Goal: Information Seeking & Learning: Check status

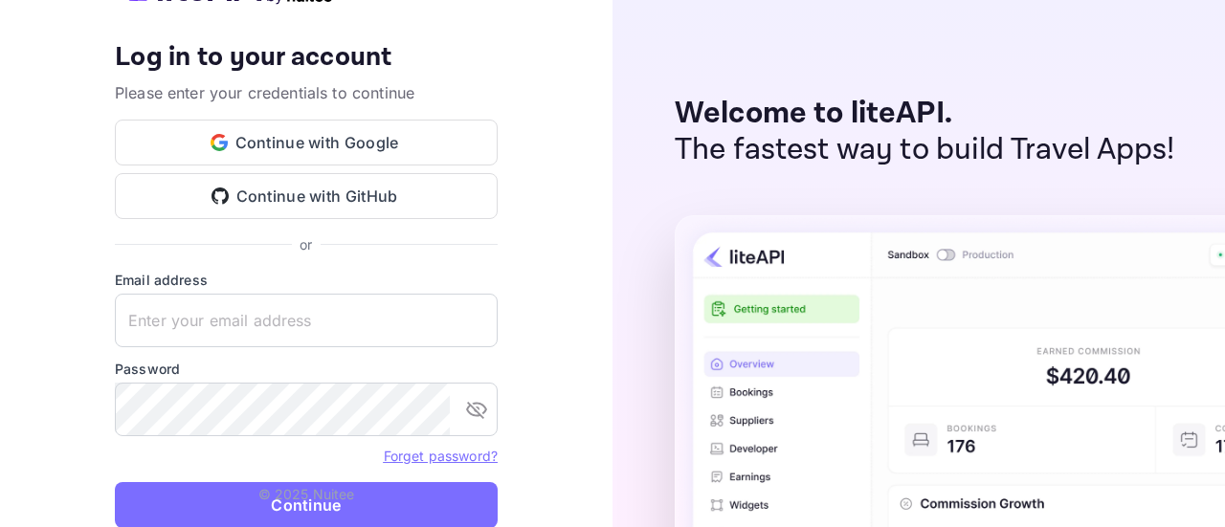
type input "[EMAIL_ADDRESS][DOMAIN_NAME]"
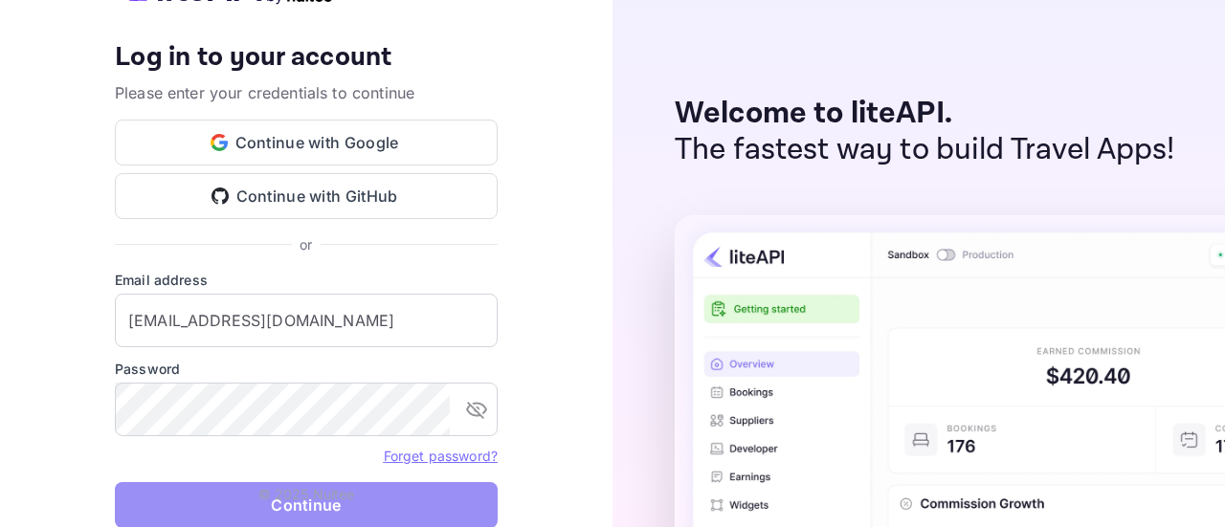
click at [298, 504] on button "Continue" at bounding box center [306, 505] width 383 height 46
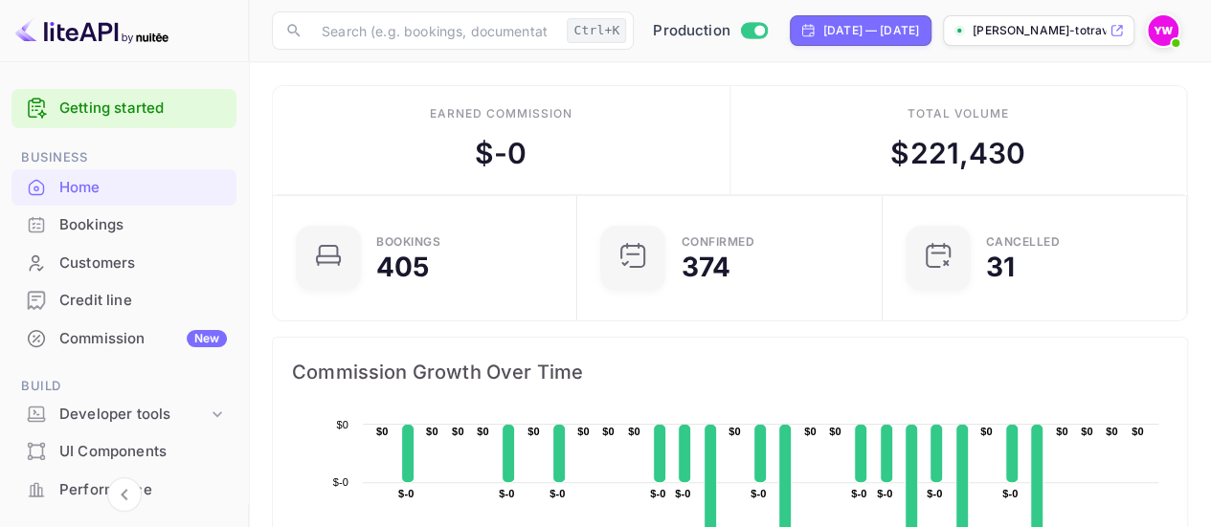
scroll to position [15, 15]
click at [385, 35] on input "text" at bounding box center [434, 30] width 249 height 38
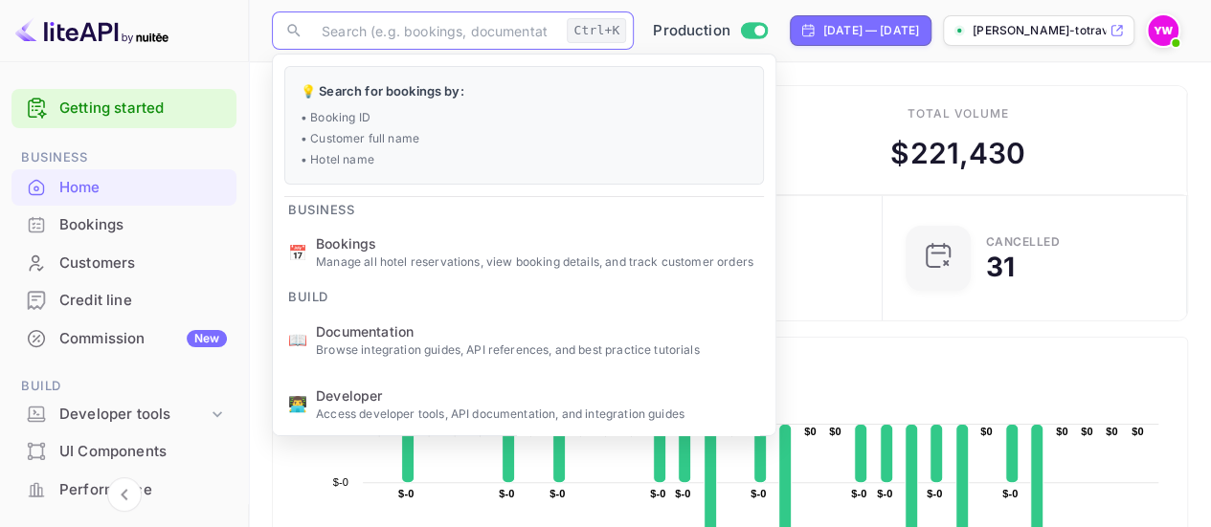
paste input "fVbcIQG7-"
type input "fVbcIQG7-"
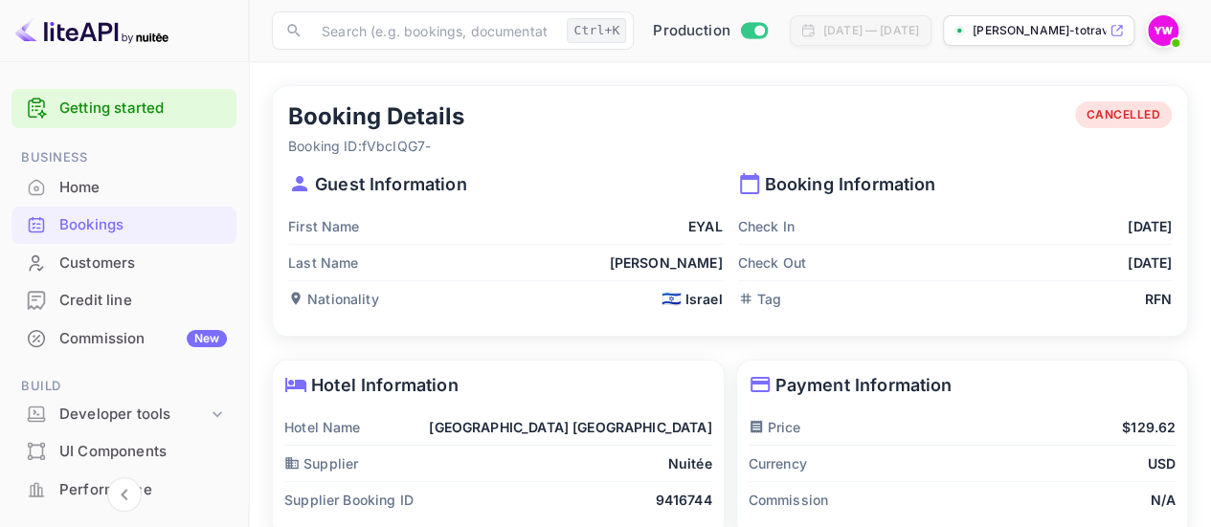
click at [1082, 110] on span "CANCELLED" at bounding box center [1124, 114] width 98 height 17
click at [585, 181] on p "Guest Information" at bounding box center [505, 184] width 435 height 26
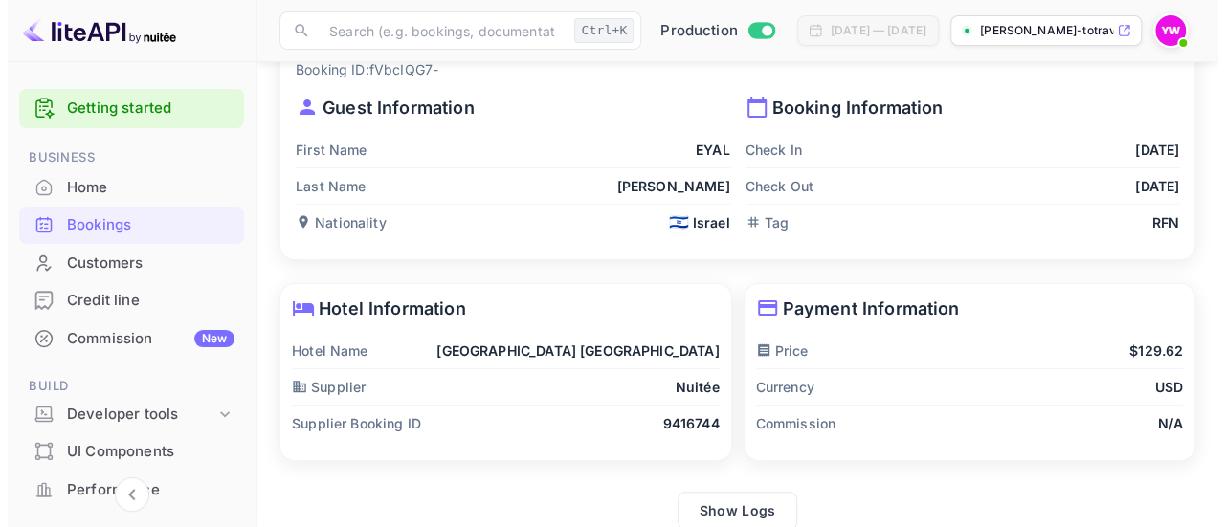
scroll to position [100, 0]
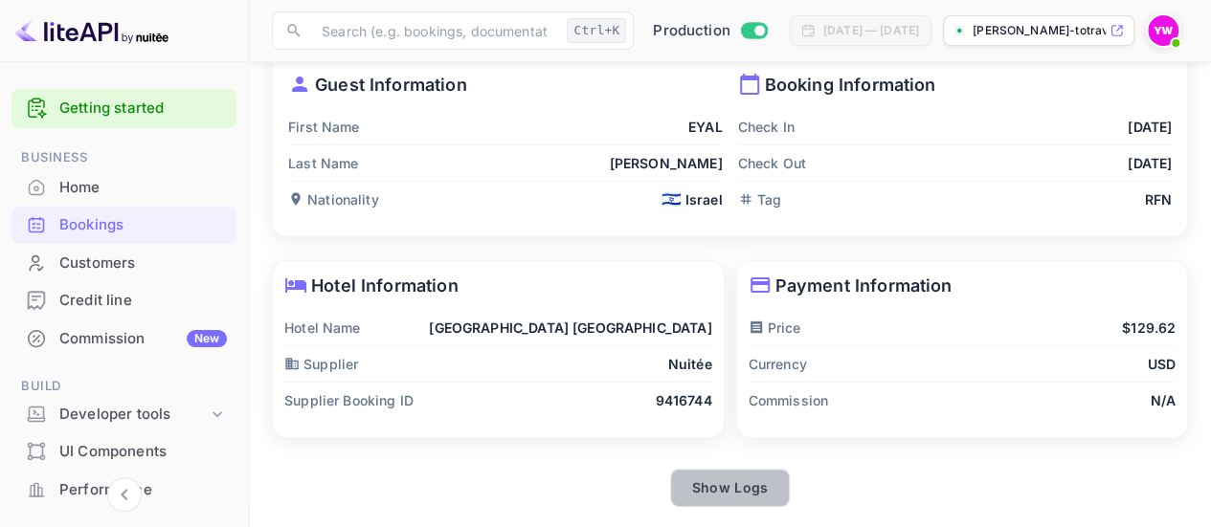
click at [718, 484] on button "Show Logs" at bounding box center [730, 488] width 121 height 38
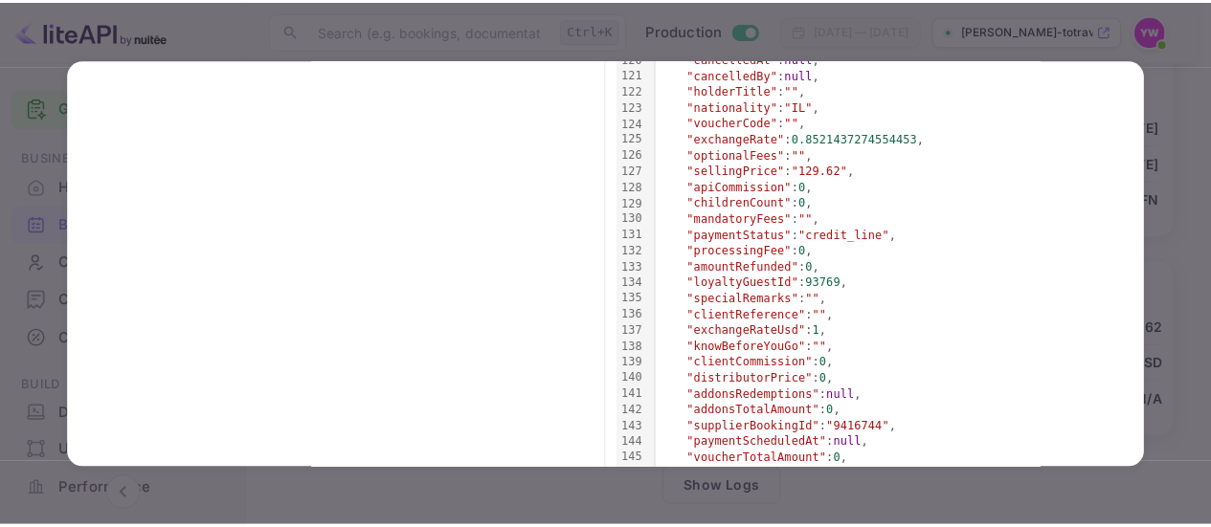
scroll to position [2022, 0]
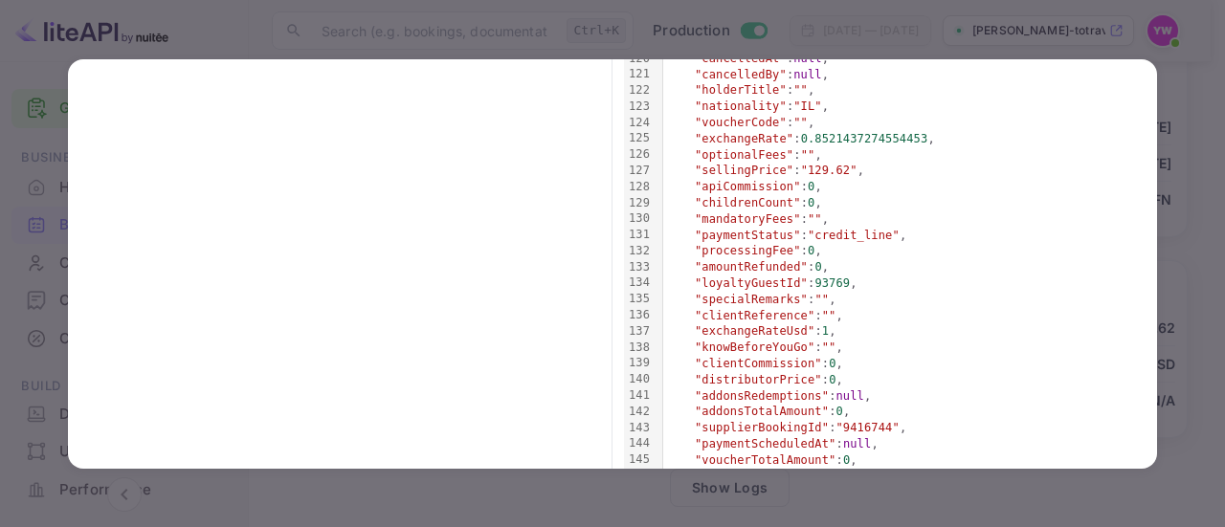
click at [1181, 78] on div at bounding box center [612, 263] width 1225 height 527
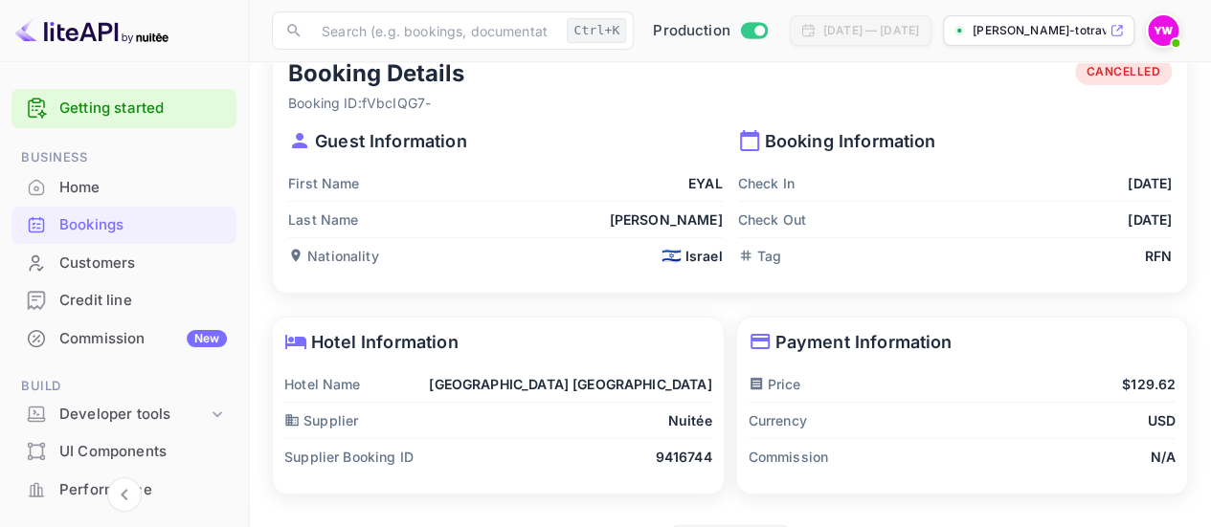
scroll to position [0, 0]
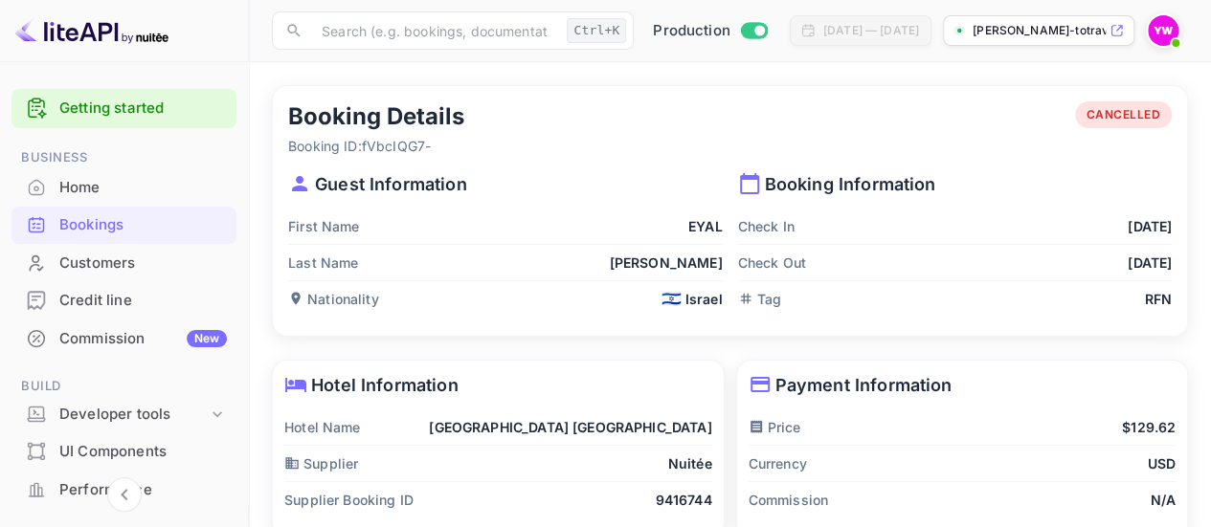
click at [834, 37] on div "[DATE] — [DATE]" at bounding box center [871, 30] width 96 height 17
click at [73, 219] on div "Bookings" at bounding box center [143, 225] width 168 height 22
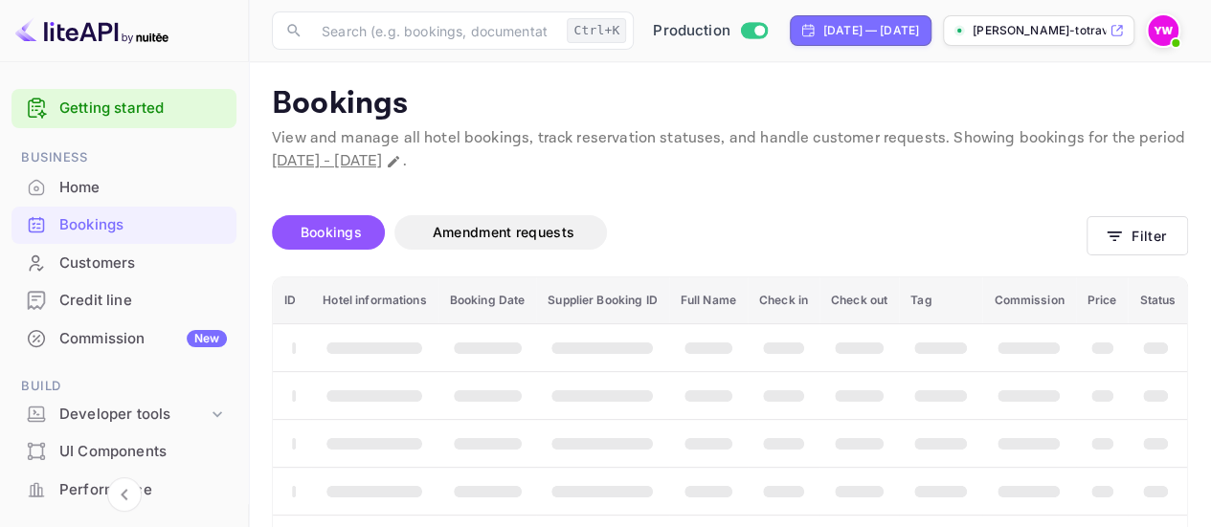
click at [831, 26] on div "[DATE] — [DATE]" at bounding box center [871, 30] width 96 height 17
select select "8"
select select "2025"
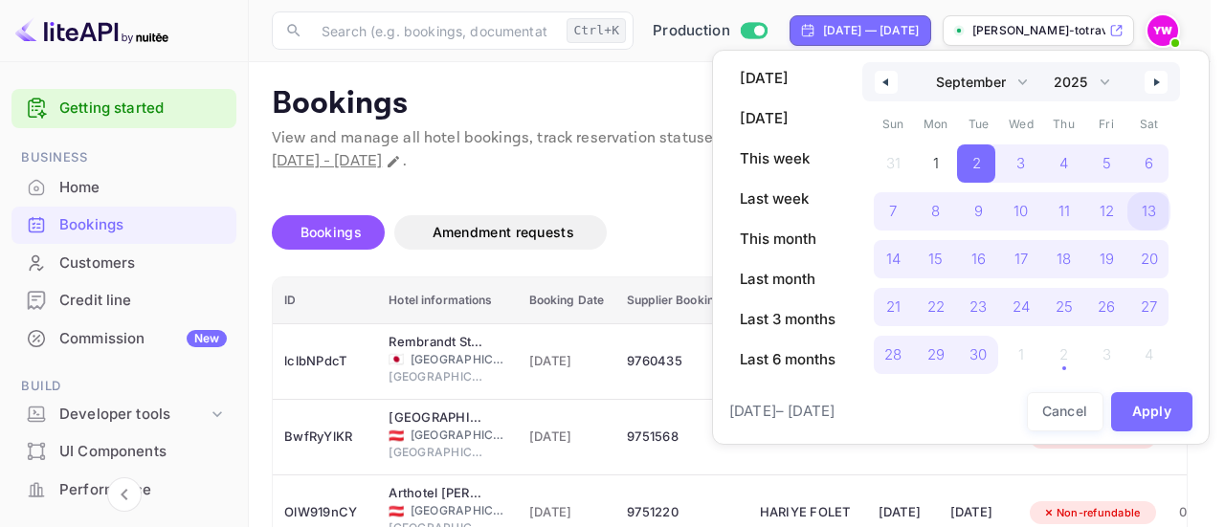
click at [1151, 210] on span "13" at bounding box center [1149, 211] width 14 height 34
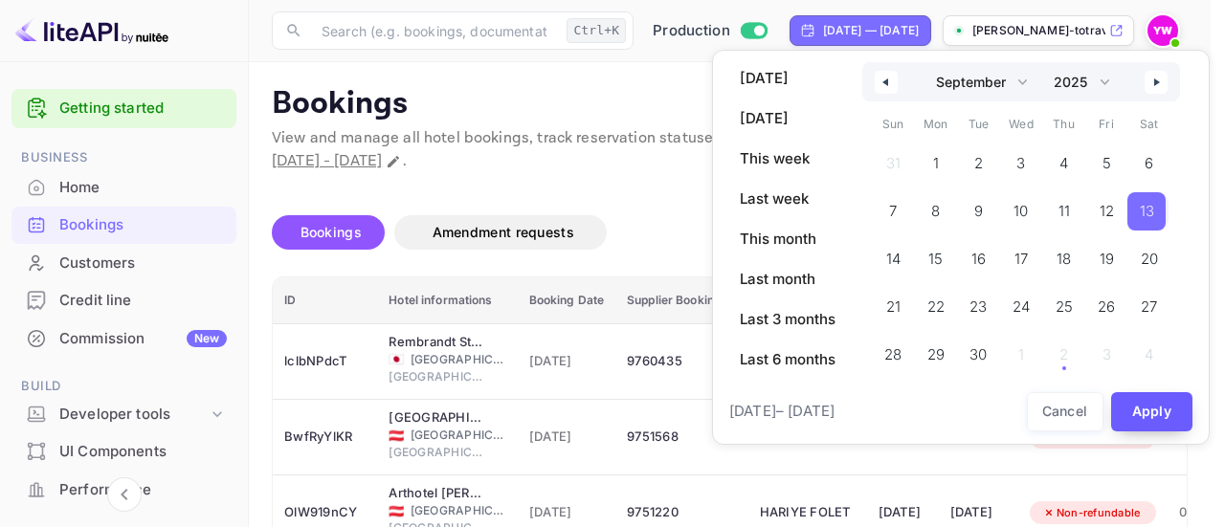
click at [1152, 409] on button "Apply" at bounding box center [1152, 411] width 82 height 39
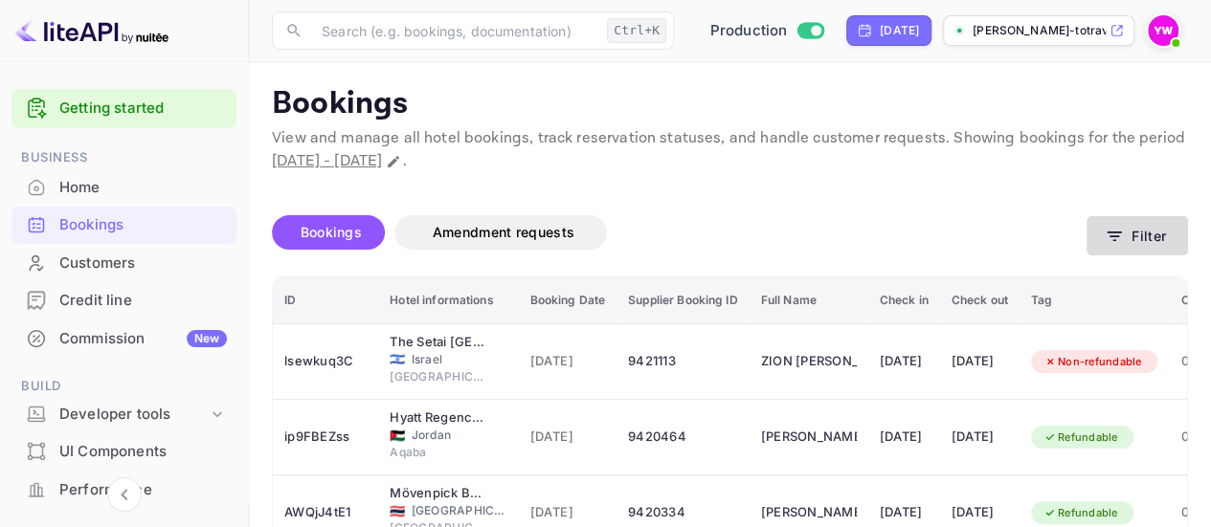
click at [1112, 218] on button "Filter" at bounding box center [1136, 235] width 101 height 39
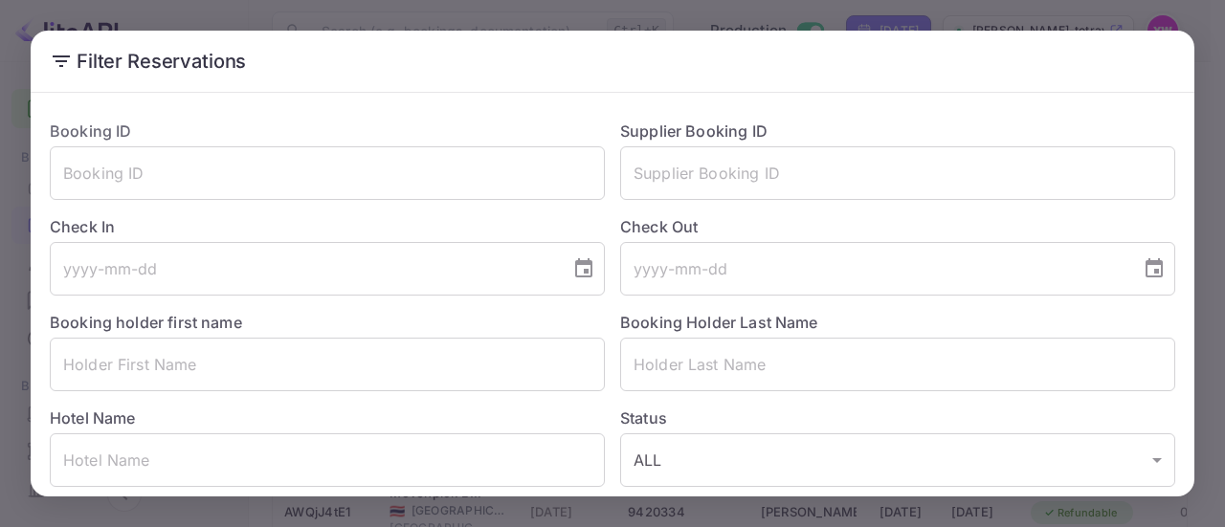
click at [910, 15] on div "Filter Reservations Booking ID ​ Supplier Booking ID ​ Check In ​ Check Out ​ B…" at bounding box center [612, 263] width 1225 height 527
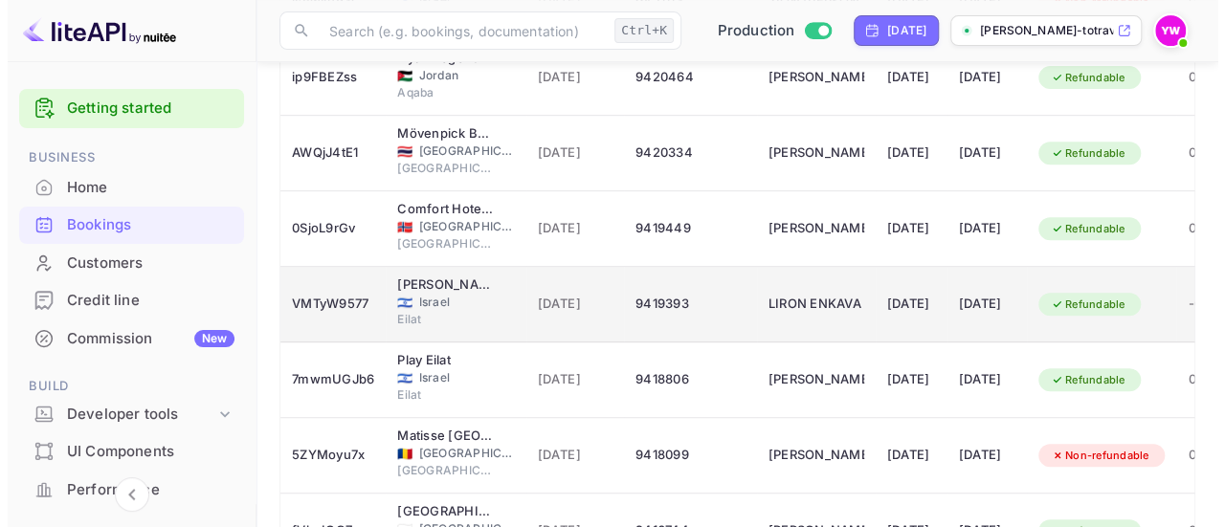
scroll to position [493, 0]
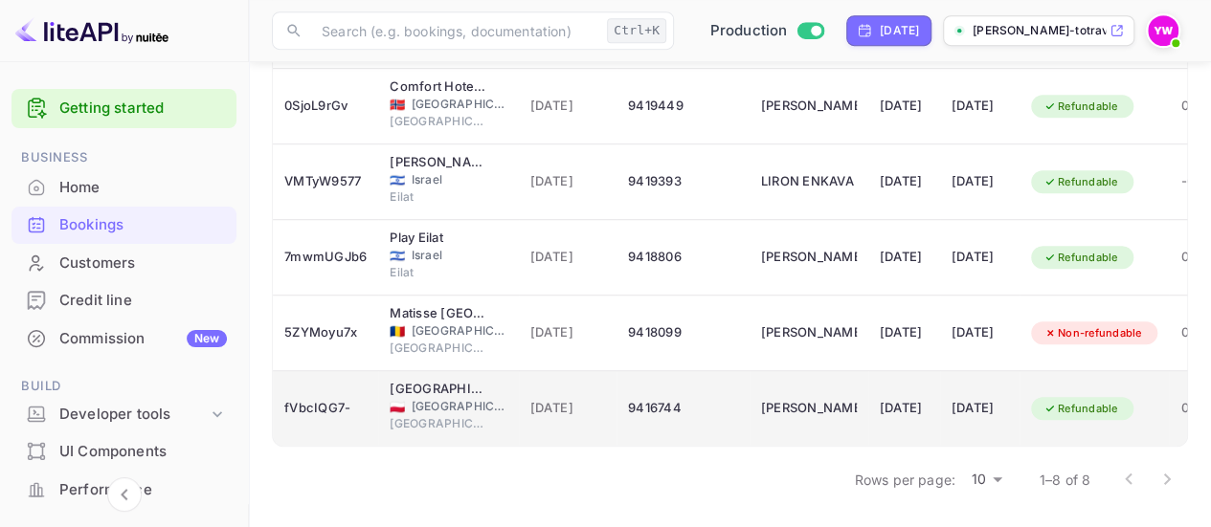
click at [544, 393] on div "[DATE]" at bounding box center [568, 408] width 76 height 31
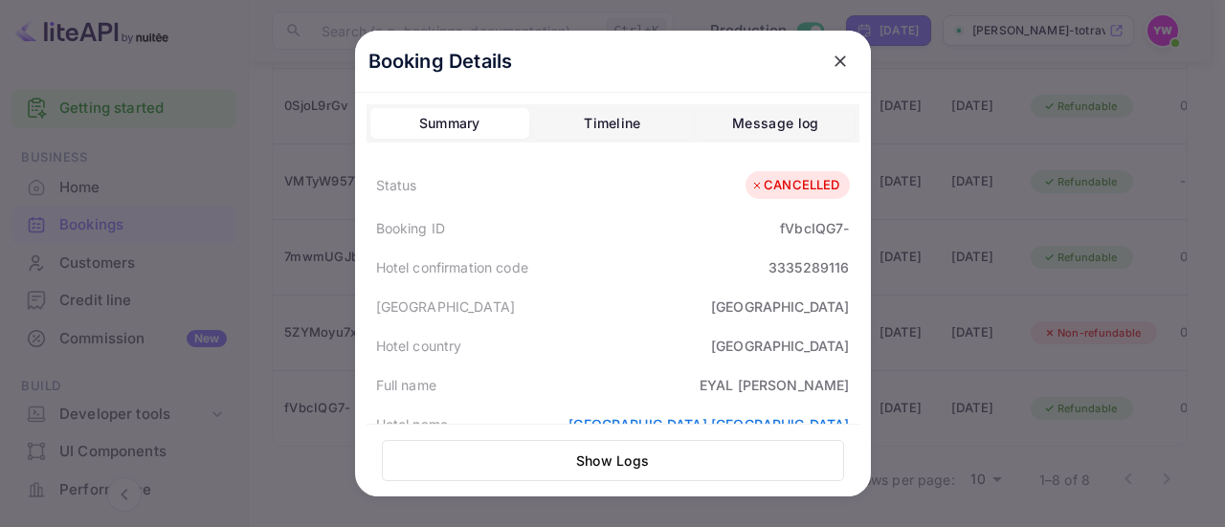
click at [695, 246] on div "Booking ID fVbcIQG7-" at bounding box center [613, 228] width 493 height 39
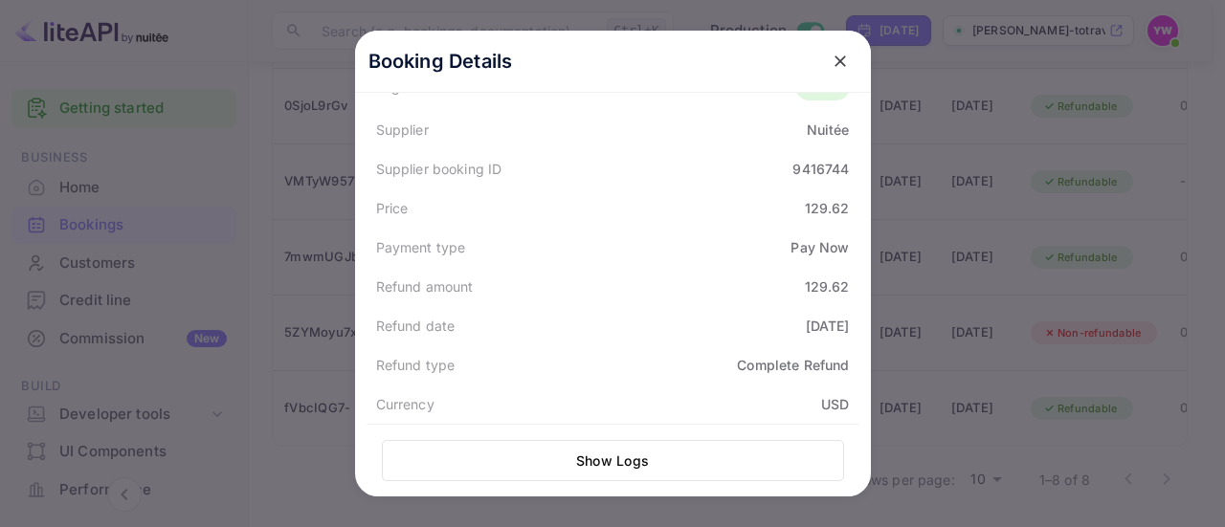
scroll to position [383, 0]
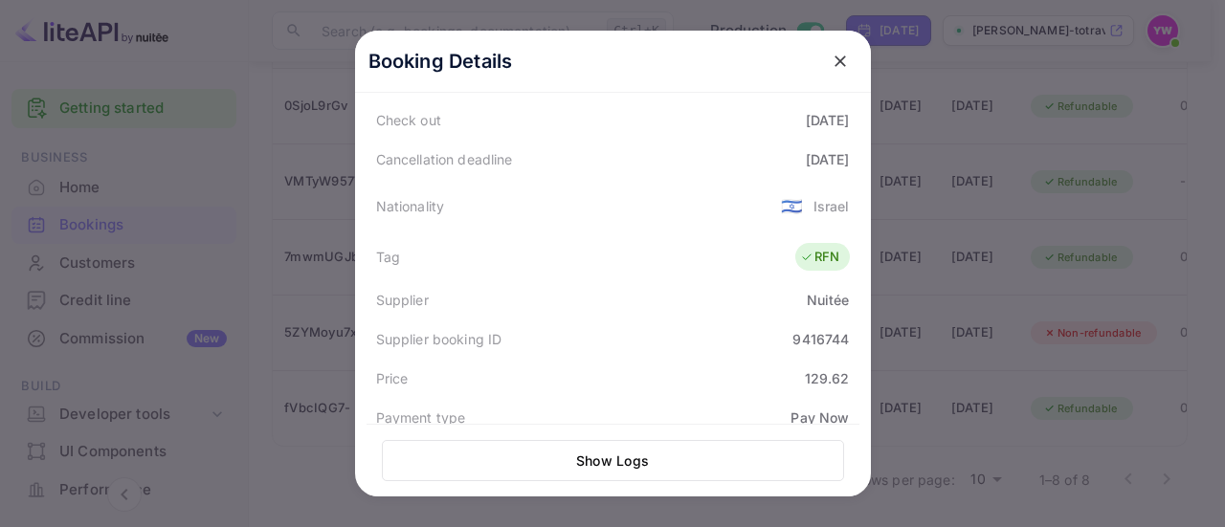
click at [662, 275] on div "Tag RFN" at bounding box center [613, 258] width 493 height 48
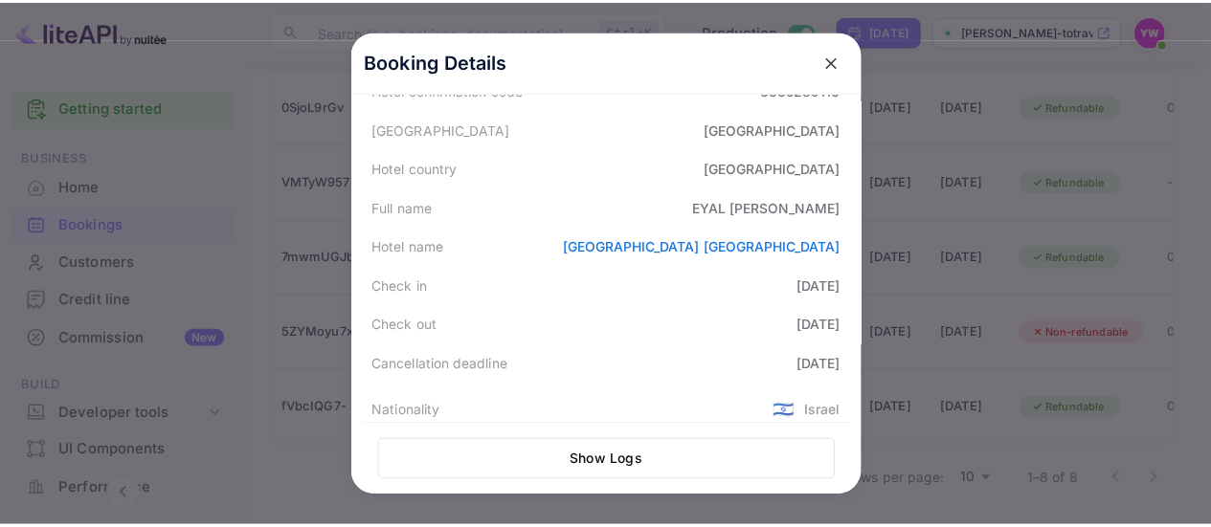
scroll to position [0, 0]
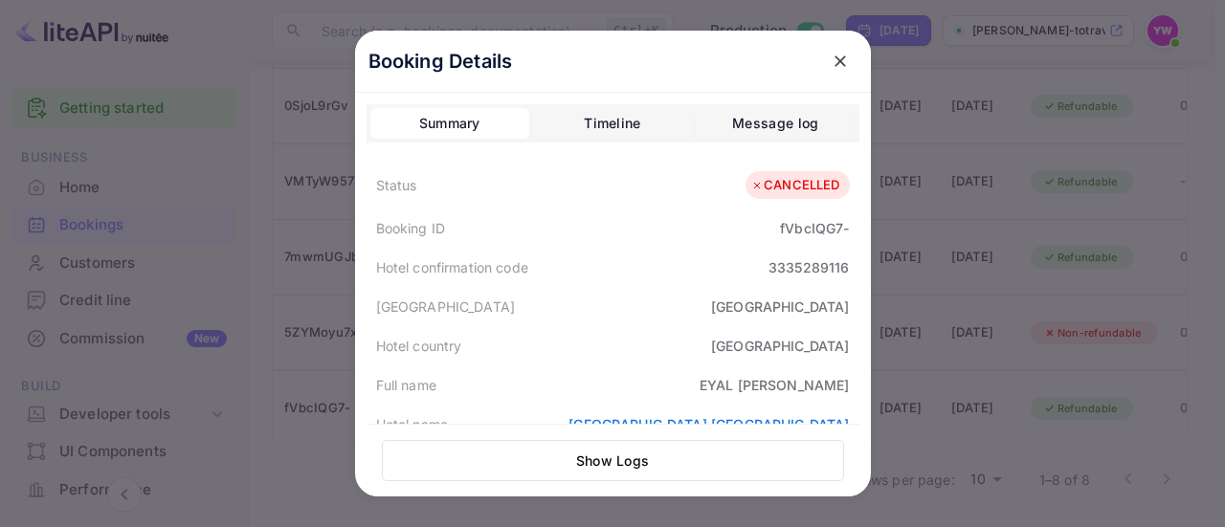
click at [751, 180] on icon at bounding box center [756, 185] width 13 height 13
click at [831, 59] on icon "close" at bounding box center [840, 61] width 19 height 19
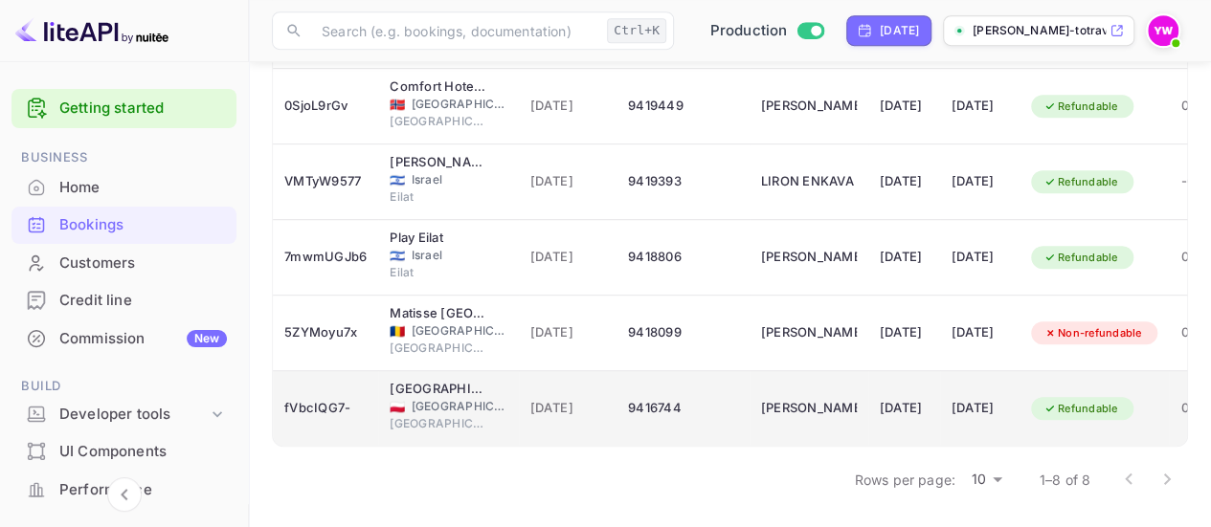
click at [1112, 401] on div "Refundable" at bounding box center [1081, 409] width 100 height 24
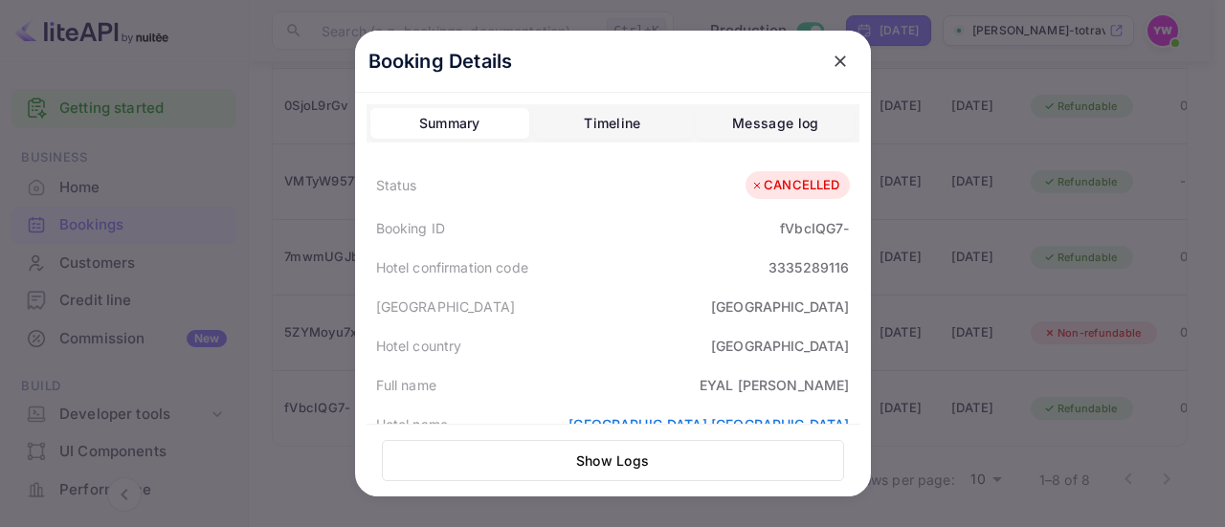
click at [831, 67] on icon "close" at bounding box center [840, 61] width 19 height 19
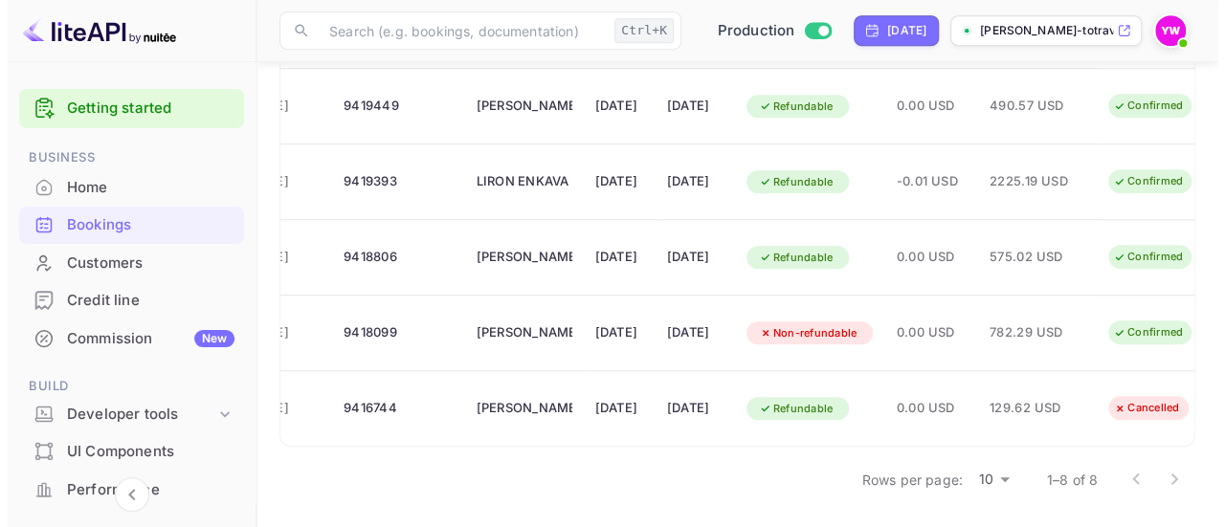
scroll to position [0, 369]
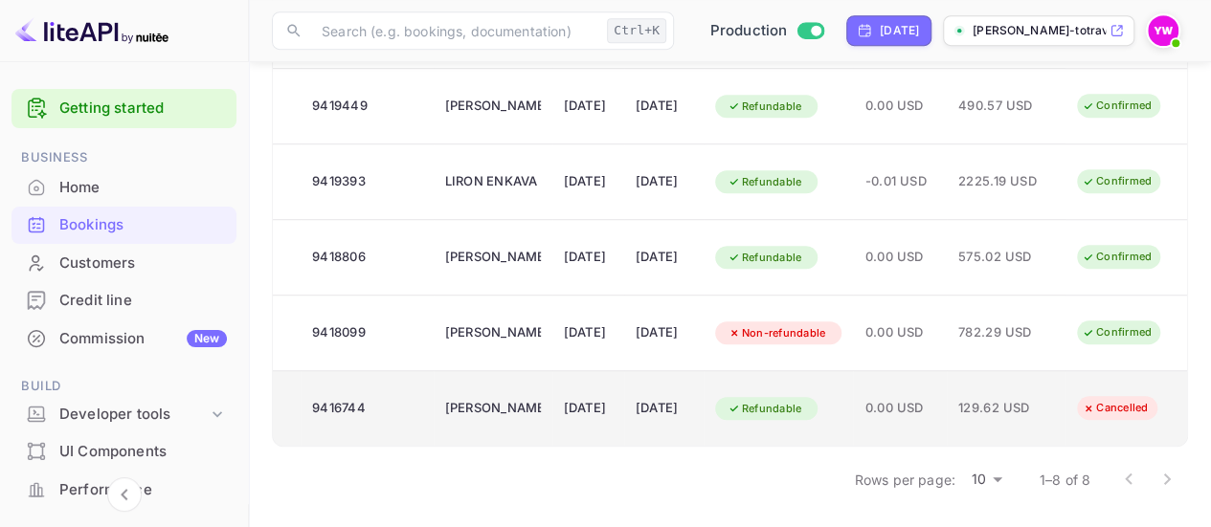
click at [1103, 397] on div "Cancelled" at bounding box center [1114, 408] width 91 height 24
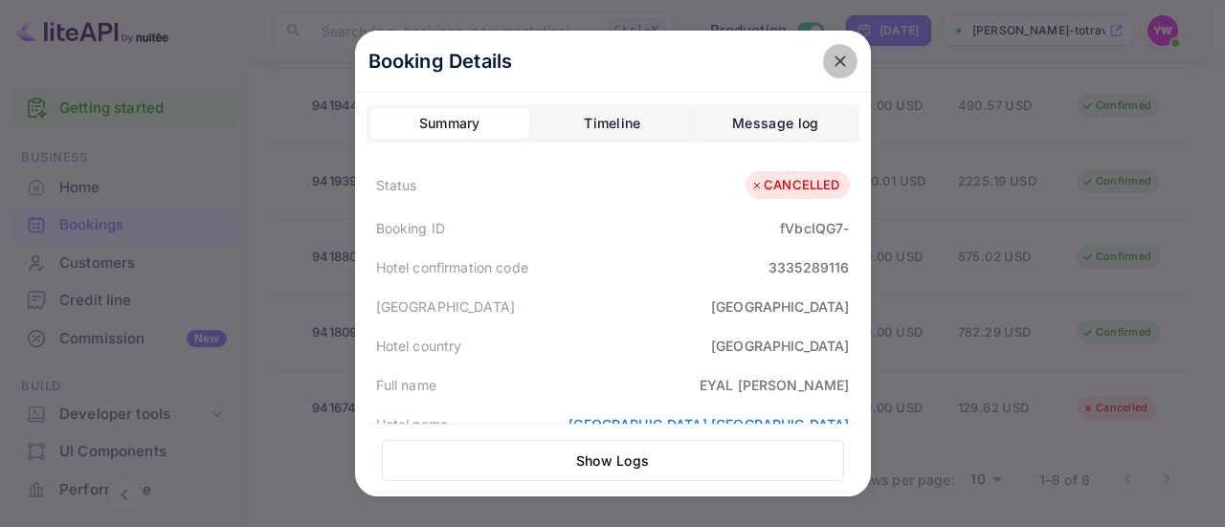
click at [831, 65] on icon "close" at bounding box center [840, 61] width 19 height 19
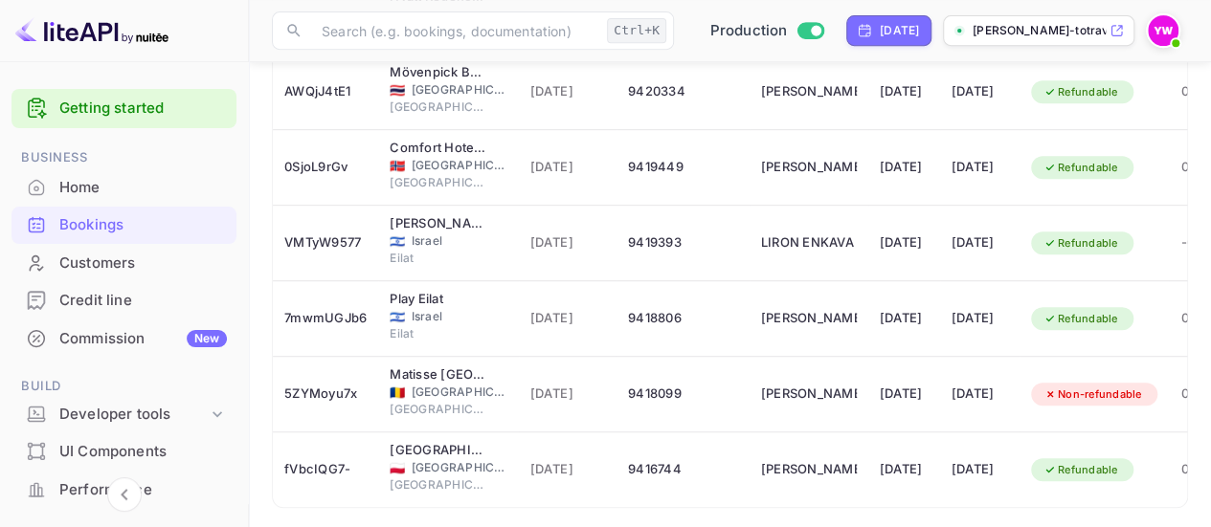
scroll to position [302, 0]
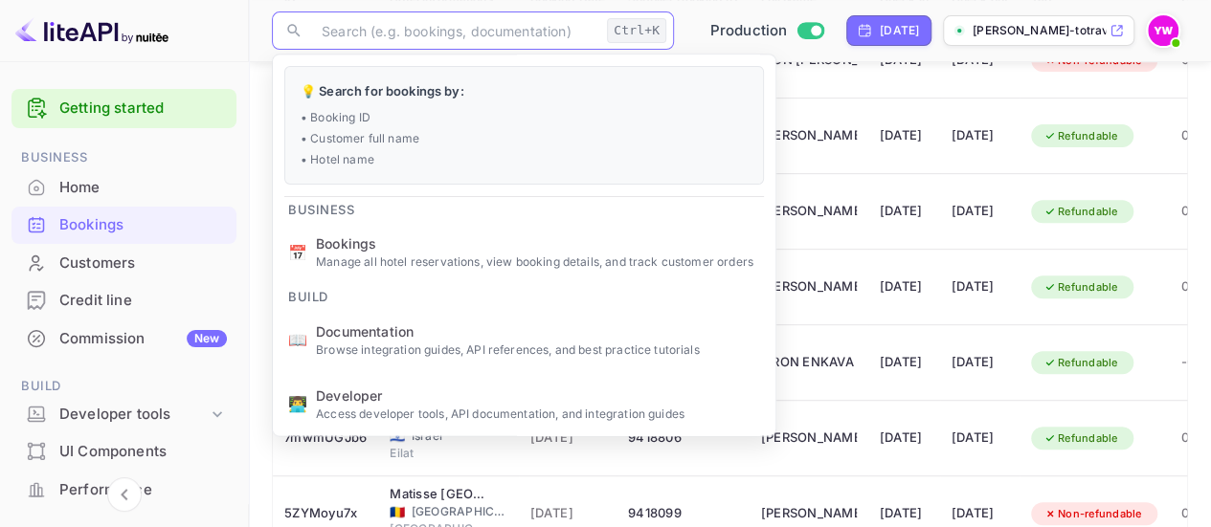
click at [425, 26] on input "text" at bounding box center [454, 30] width 289 height 38
paste input "D9ts9FSoG"
type input "D9ts9FSoG"
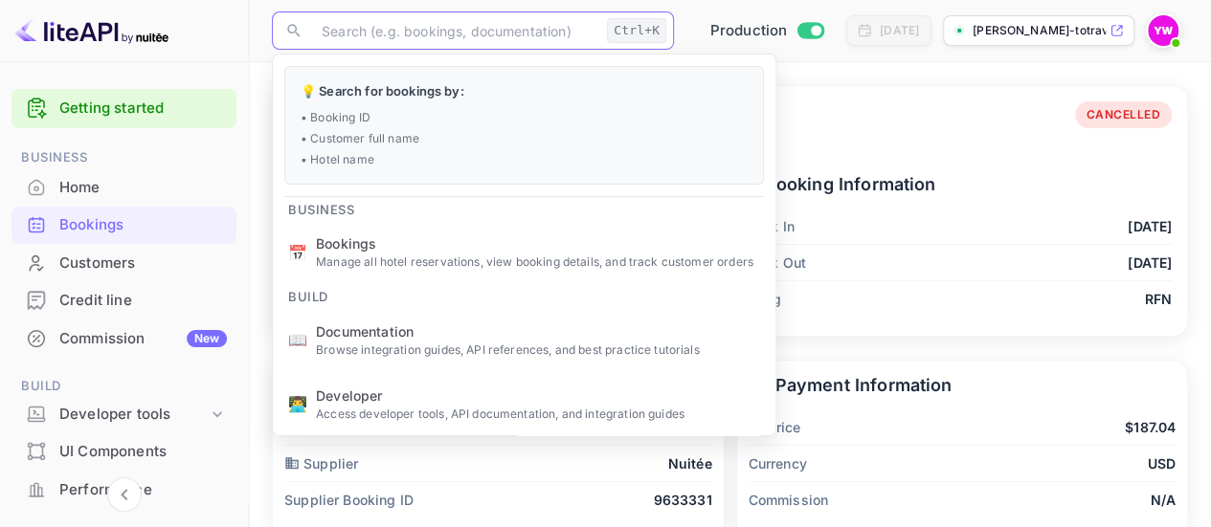
click at [450, 39] on input "text" at bounding box center [454, 30] width 289 height 38
paste input "JX_JpTNis"
type input "JX_JpTNis"
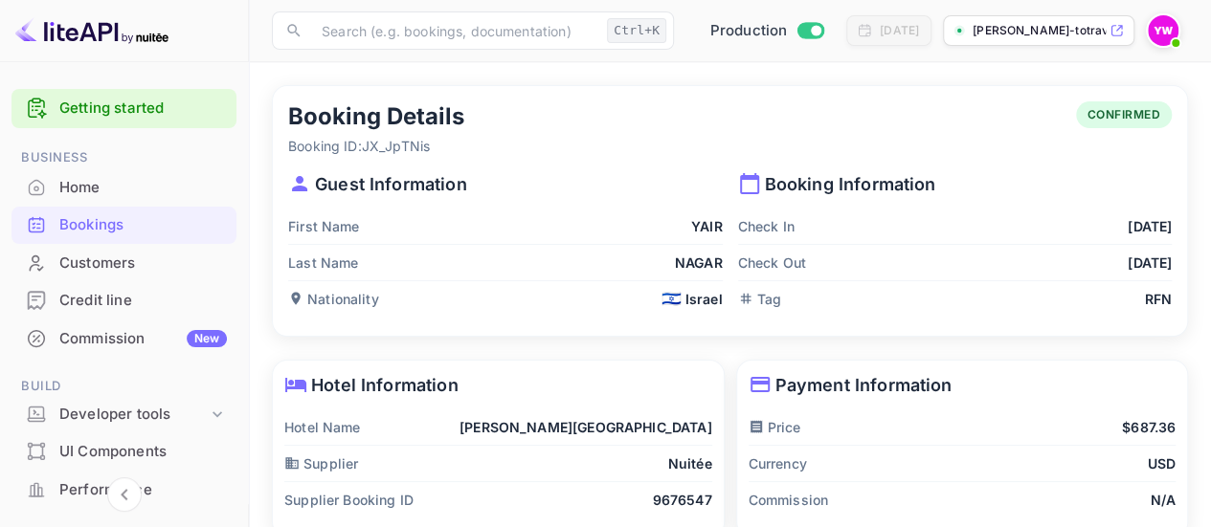
click at [550, 173] on p "Guest Information" at bounding box center [505, 184] width 435 height 26
click at [703, 351] on div "Hotel Information Hotel Name [PERSON_NAME][GEOGRAPHIC_DATA] Tiberias Supplier N…" at bounding box center [492, 448] width 464 height 201
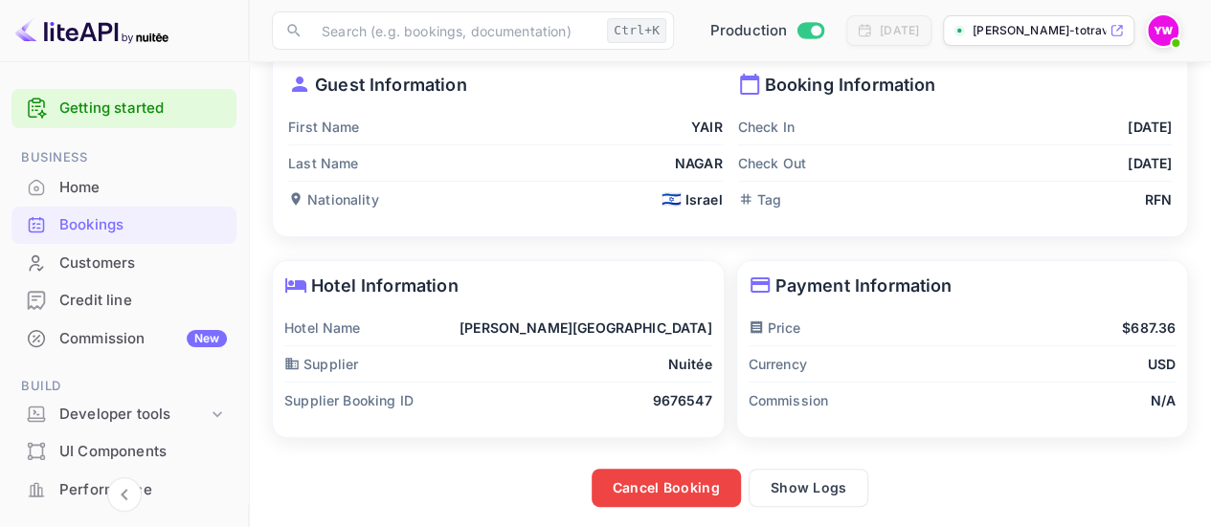
click at [727, 358] on div "Payment Information Price $687.36 Currency USD Commission N/A" at bounding box center [957, 349] width 464 height 201
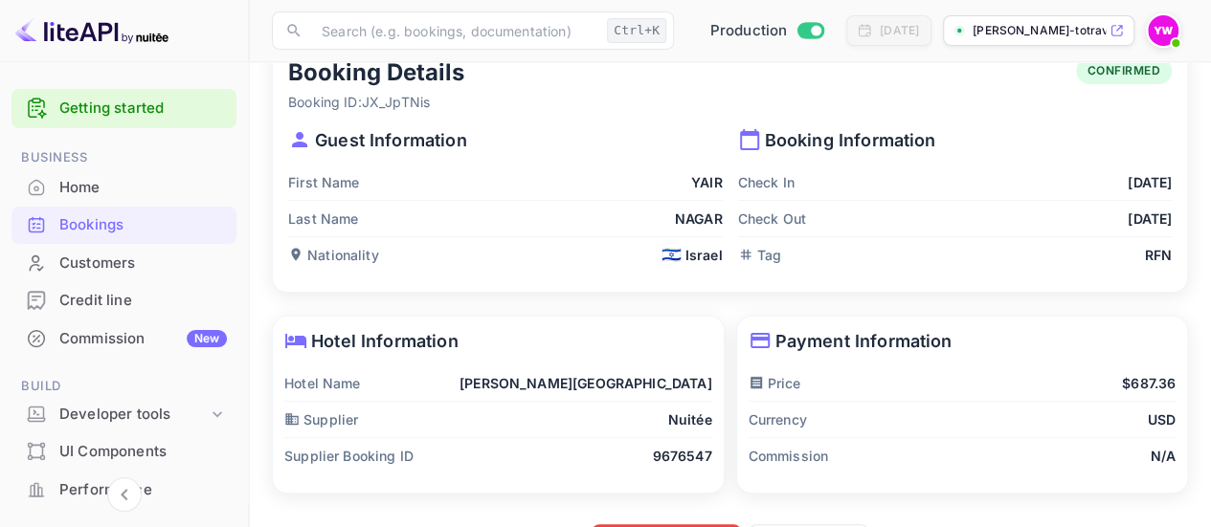
scroll to position [4, 0]
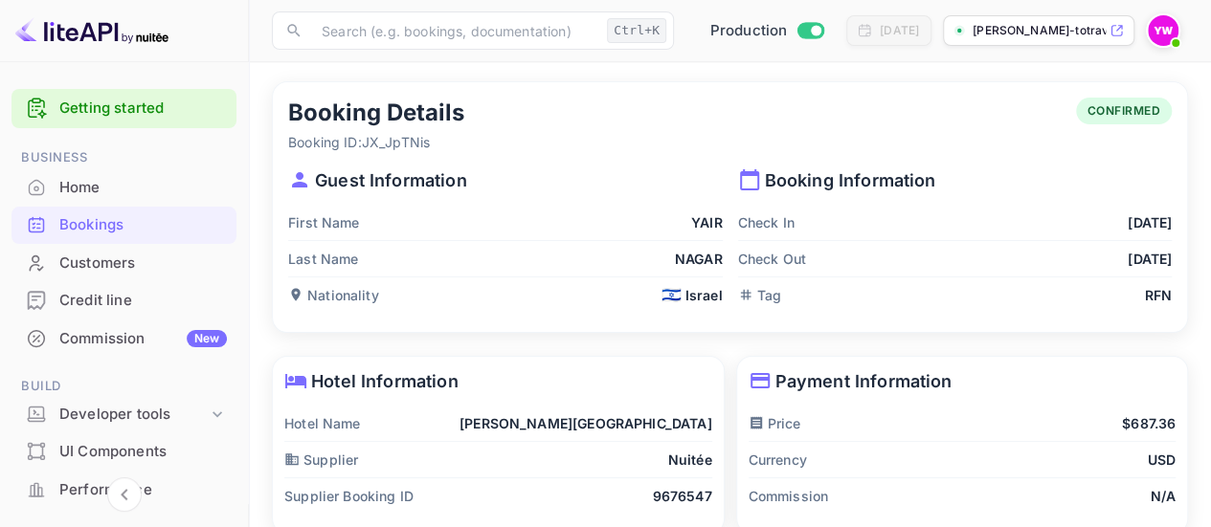
click at [727, 358] on div "Payment Information Price $687.36 Currency USD Commission N/A" at bounding box center [957, 445] width 464 height 201
click at [78, 220] on div "Bookings" at bounding box center [143, 225] width 168 height 22
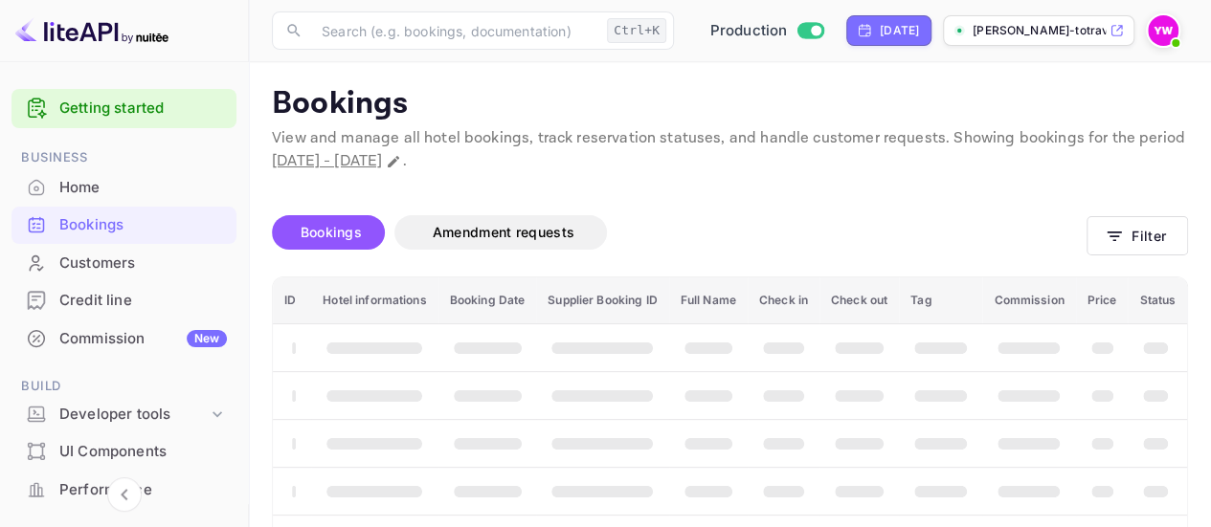
click at [866, 46] on div "Production [DATE] [PERSON_NAME]-totravel..." at bounding box center [935, 30] width 506 height 34
click at [880, 29] on div "[DATE]" at bounding box center [899, 30] width 39 height 17
select select "8"
select select "2025"
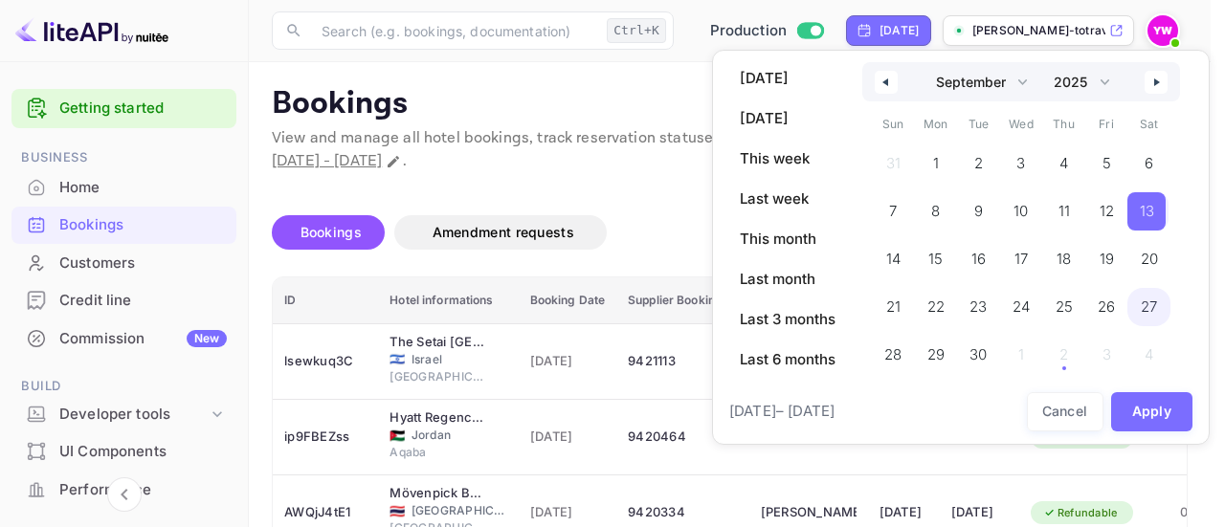
click at [1158, 309] on span "27" at bounding box center [1149, 307] width 43 height 38
click at [1142, 409] on button "Apply" at bounding box center [1152, 411] width 82 height 39
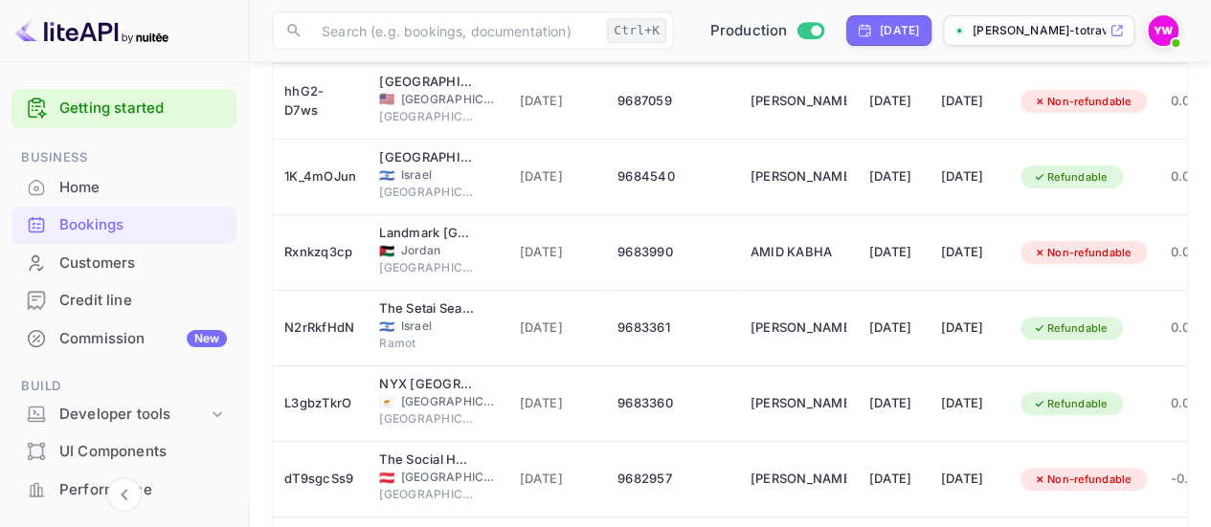
scroll to position [383, 0]
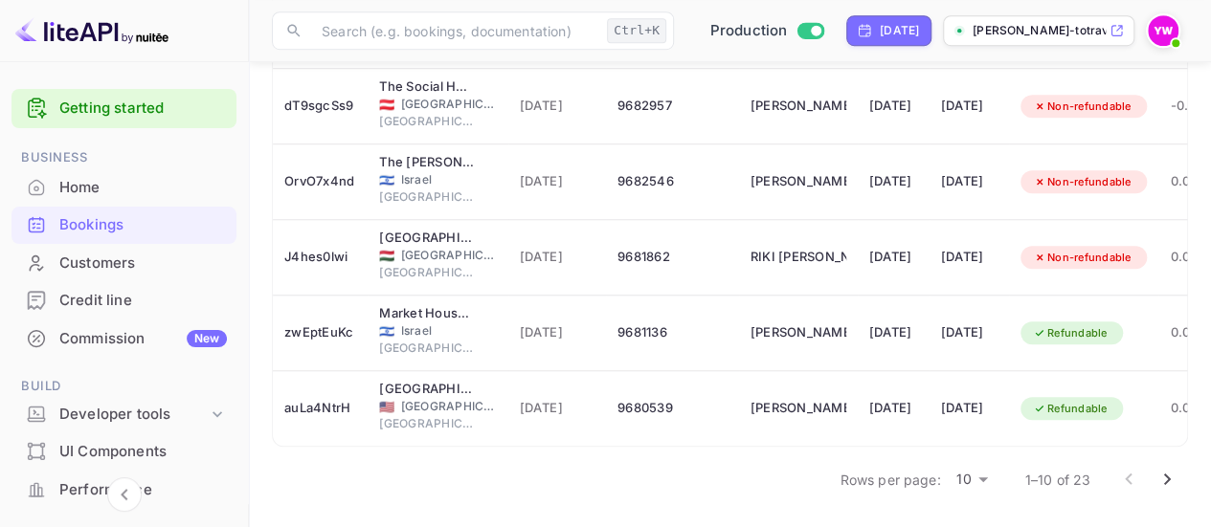
click at [1168, 487] on icon "Go to next page" at bounding box center [1166, 479] width 23 height 23
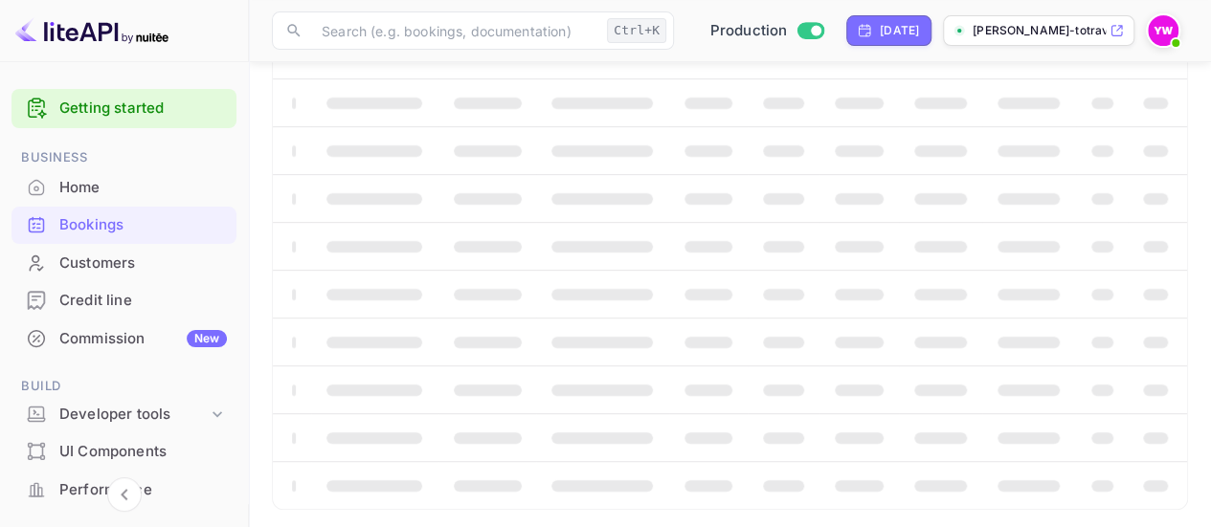
scroll to position [643, 0]
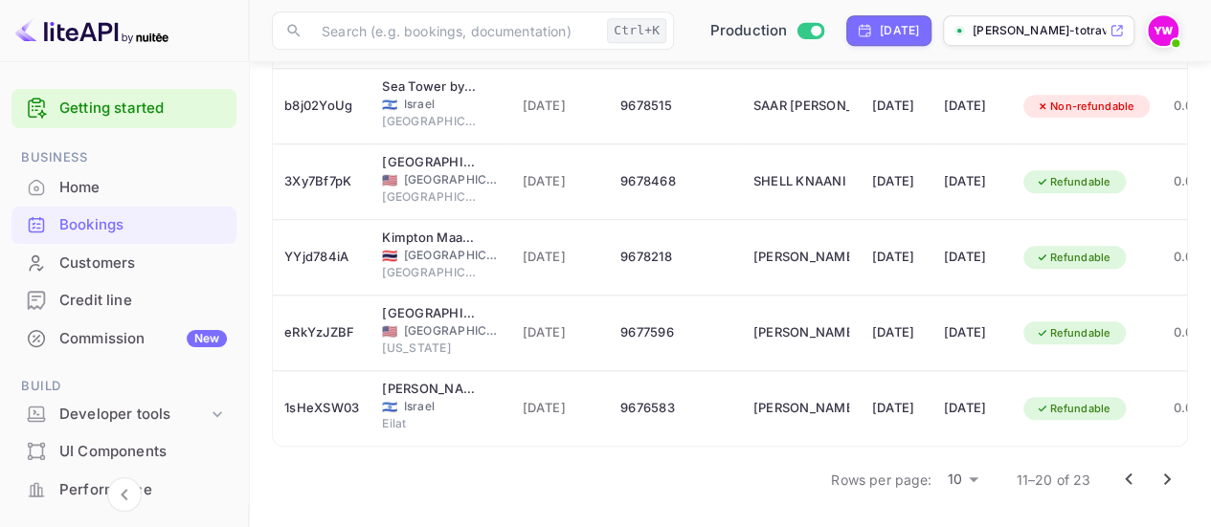
click at [260, 262] on div "Unsaved Changes Bookings Amendment requests Filter ID Hotel informations Bookin…" at bounding box center [718, 23] width 939 height 966
click at [710, 491] on div "Rows per page: 10 10 11–20 of 23" at bounding box center [730, 480] width 916 height 50
click at [1177, 480] on button "Go to next page" at bounding box center [1167, 479] width 38 height 38
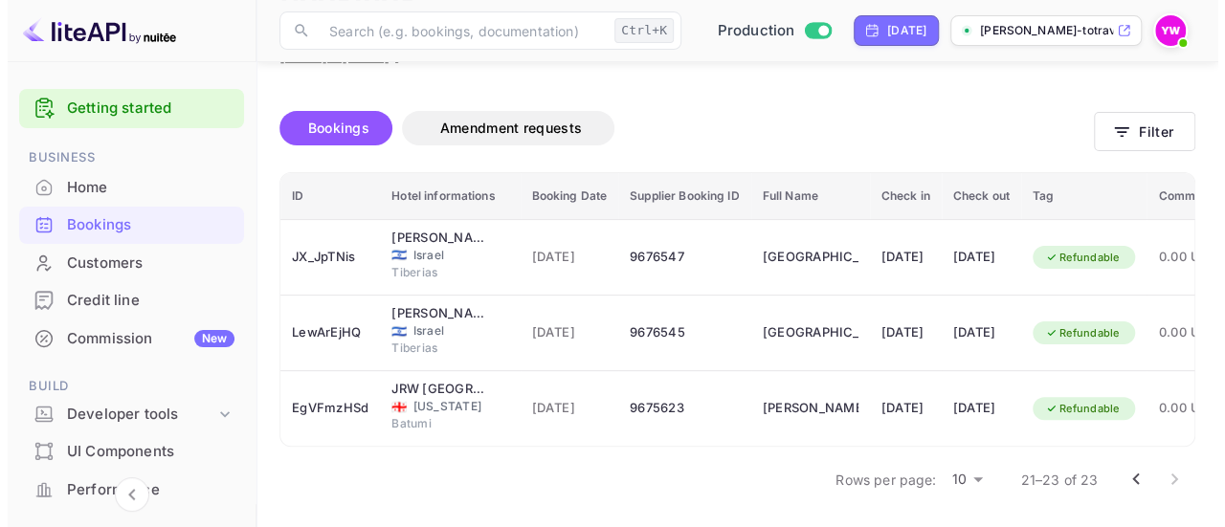
scroll to position [117, 0]
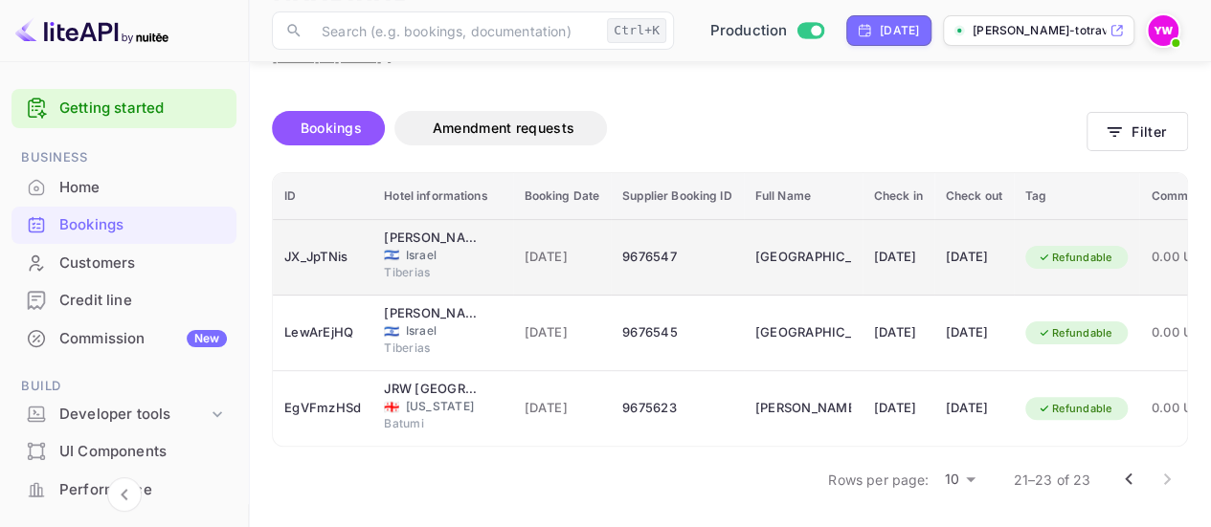
click at [488, 247] on span "Israel" at bounding box center [454, 255] width 96 height 17
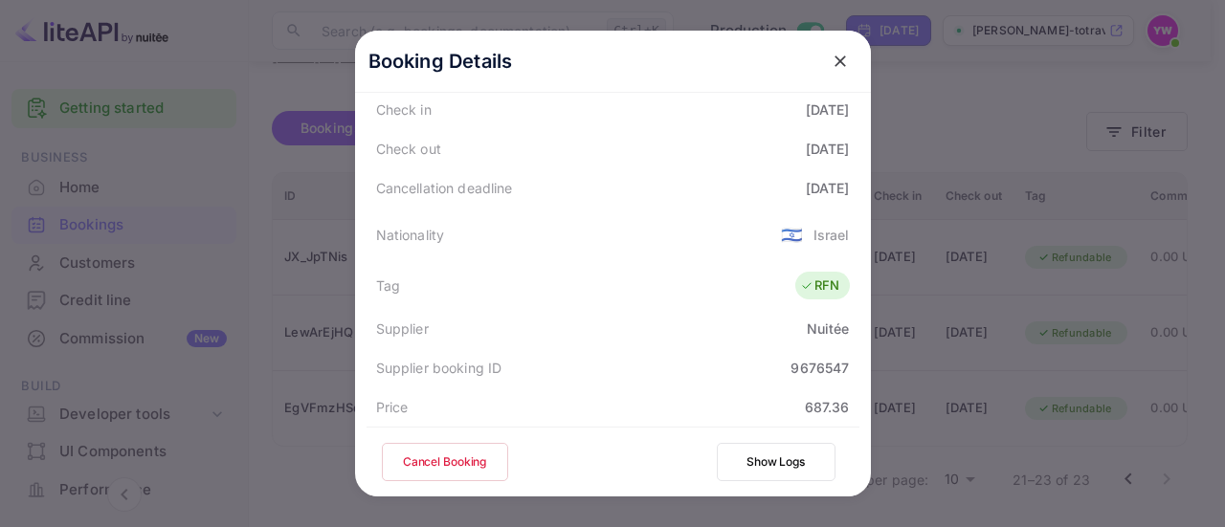
scroll to position [325, 0]
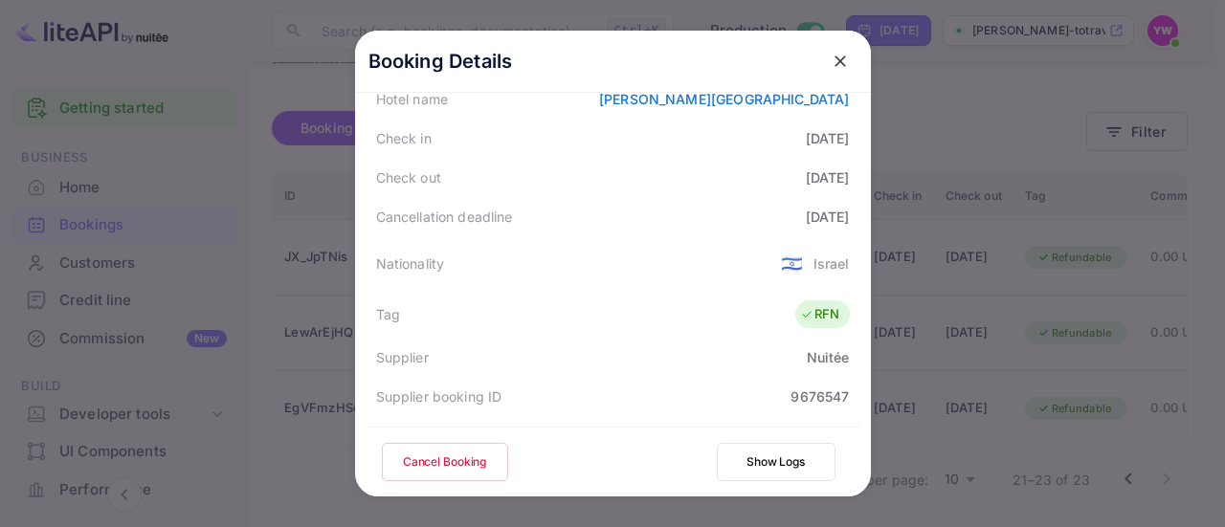
click at [489, 219] on div "Cancellation deadline" at bounding box center [444, 217] width 137 height 20
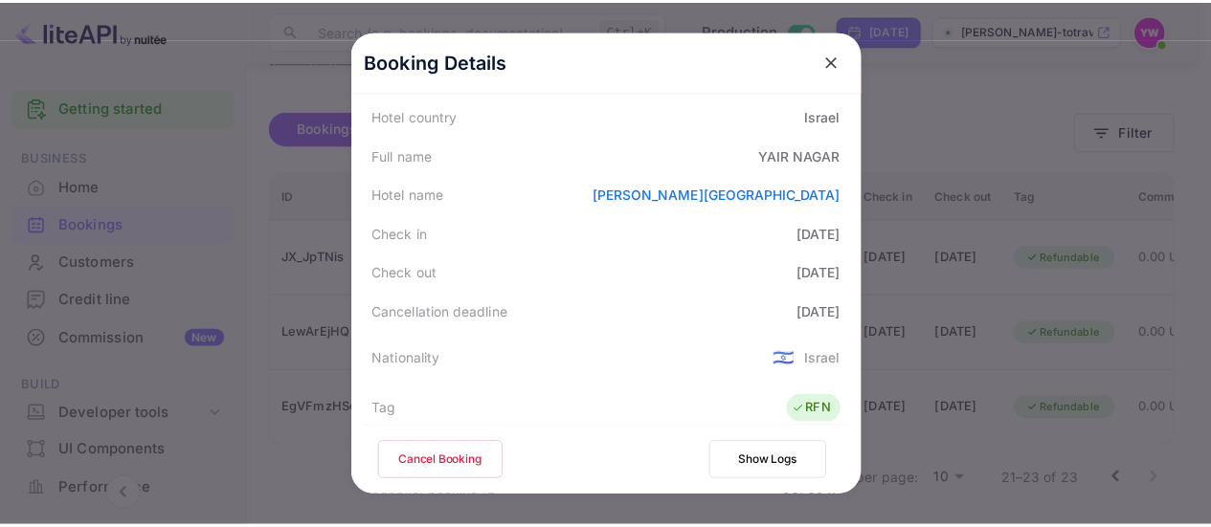
scroll to position [38, 0]
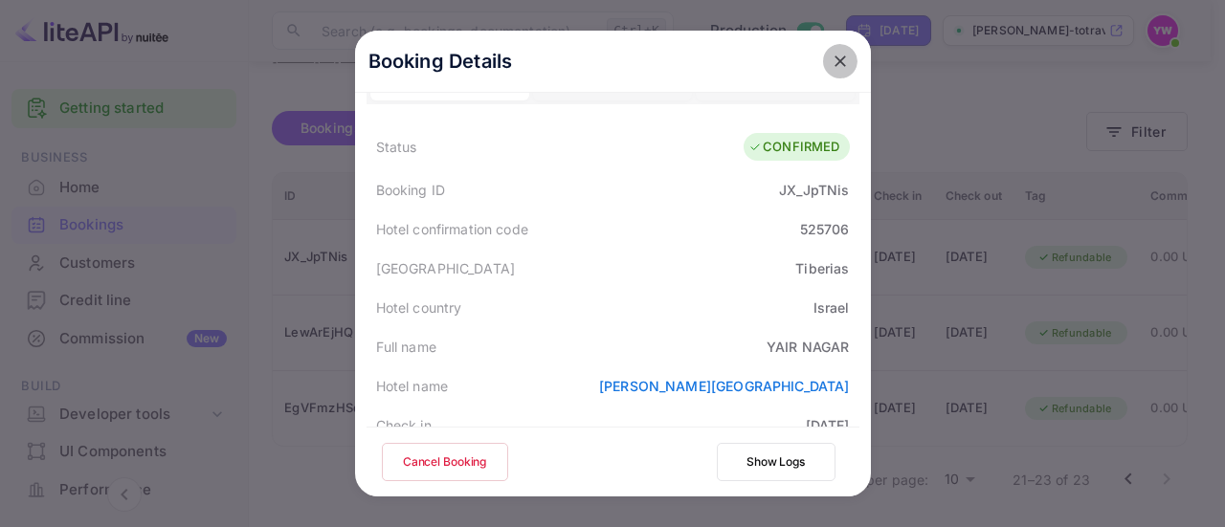
click at [835, 62] on icon "close" at bounding box center [840, 61] width 11 height 11
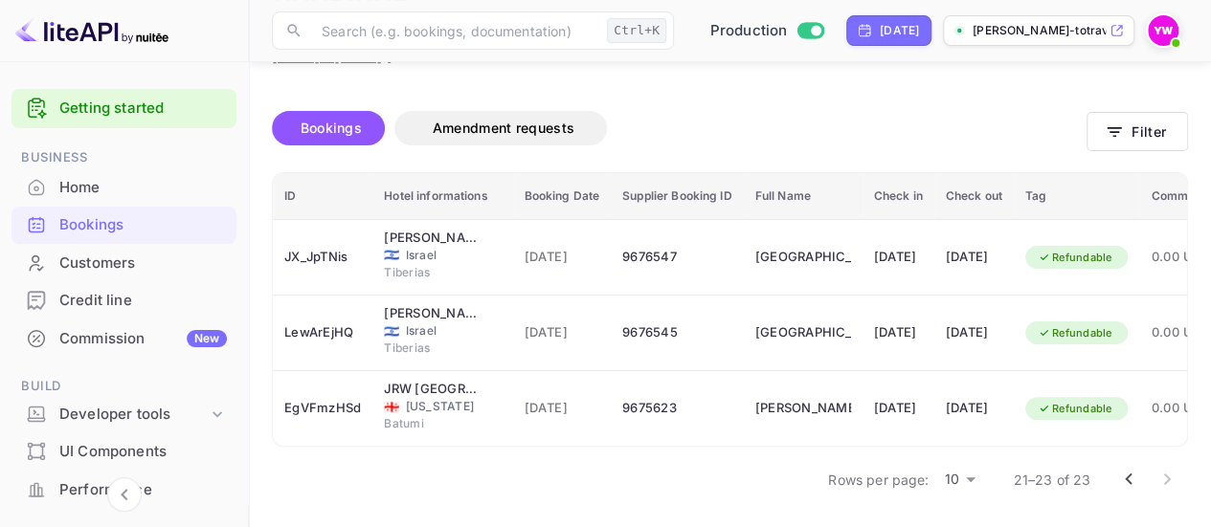
click at [857, 114] on div "Bookings Amendment requests" at bounding box center [679, 128] width 815 height 34
click at [851, 115] on div "Bookings Amendment requests" at bounding box center [679, 128] width 815 height 34
